Goal: Task Accomplishment & Management: Manage account settings

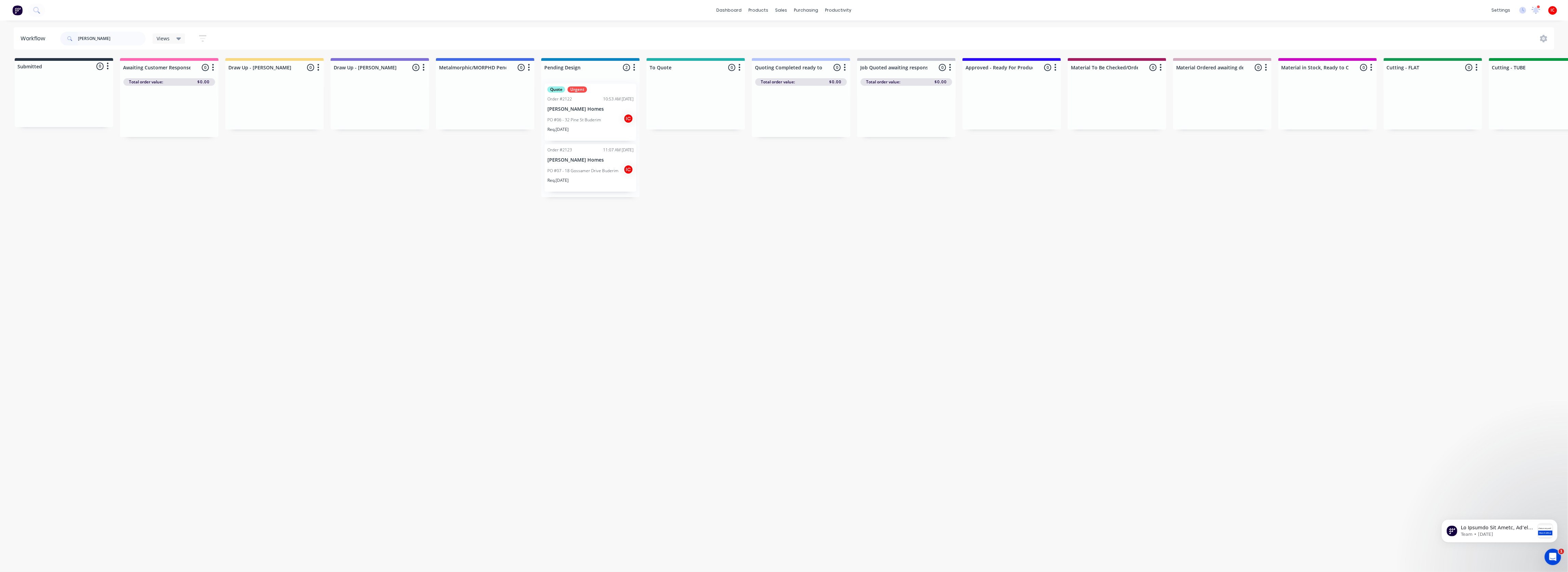
drag, startPoint x: 116, startPoint y: 38, endPoint x: 51, endPoint y: 38, distance: 65.0
click at [51, 38] on header "Workflow joey Views Save new view None (Default) edit [PERSON_NAME] edit [PERSO…" at bounding box center [784, 38] width 1541 height 23
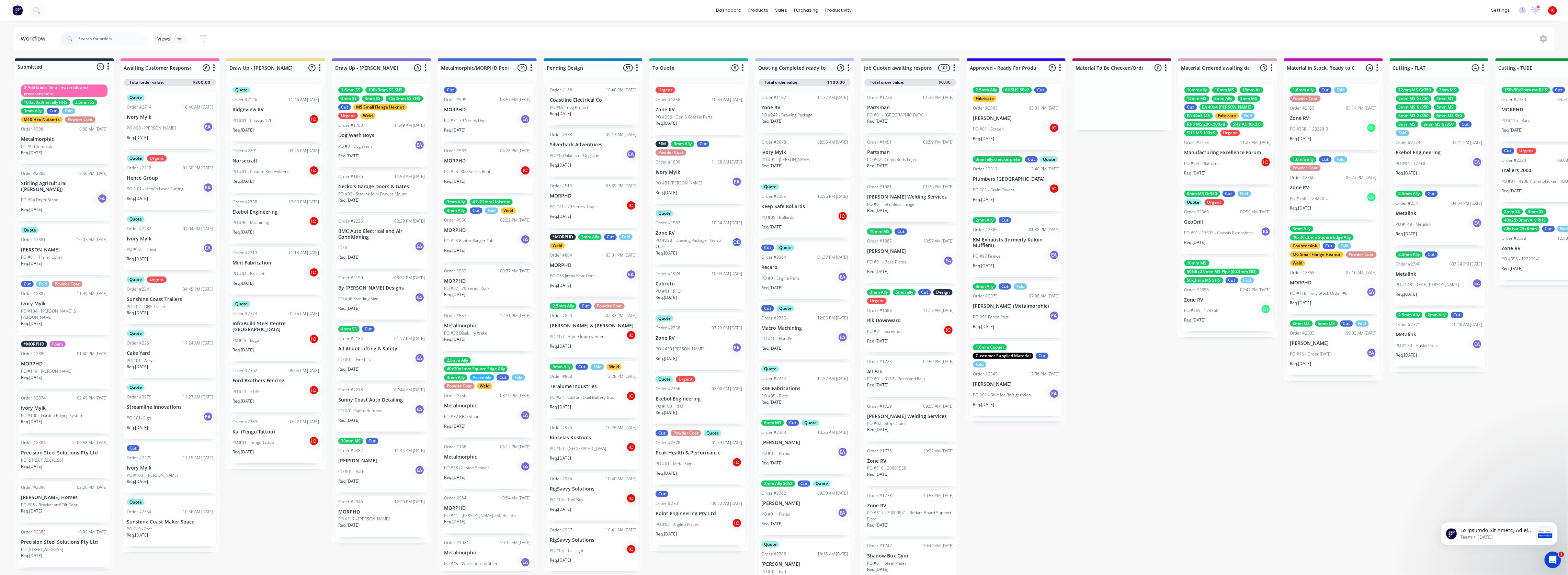
click at [303, 518] on div "Submitted 9 Status colour #273444 hex #273444 Save Cancel Summaries Total order…" at bounding box center [1414, 318] width 2838 height 521
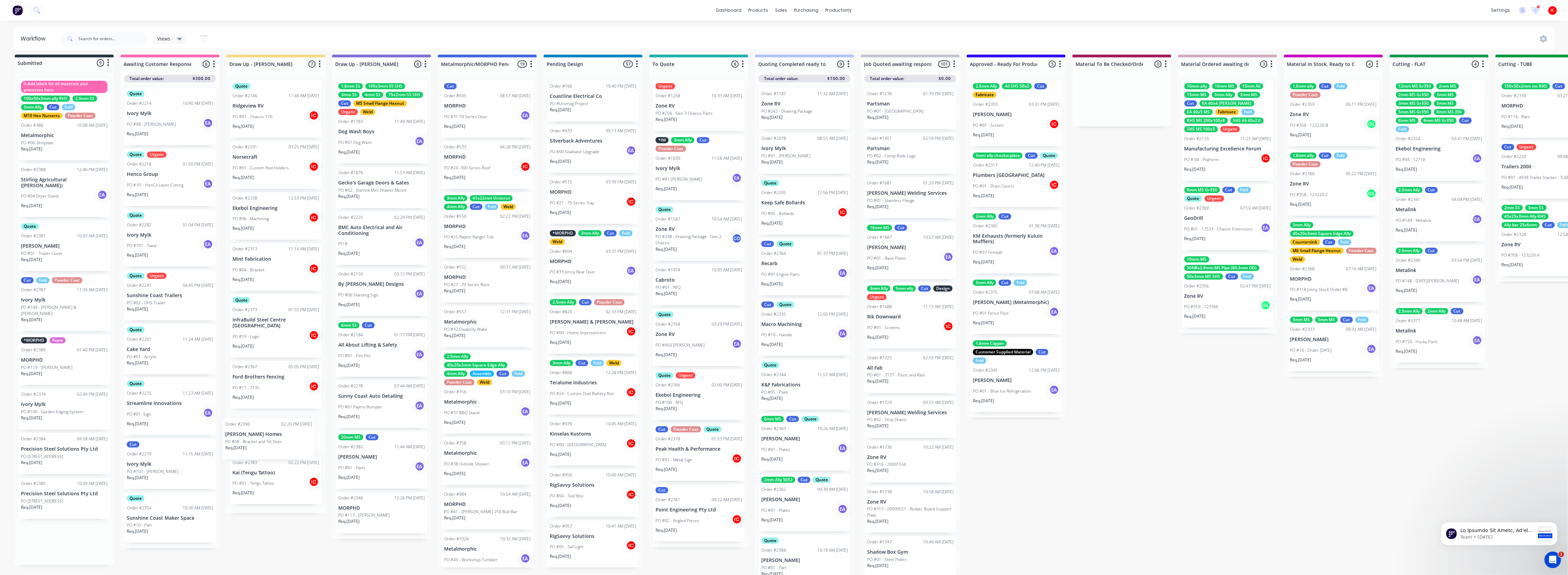
scroll to position [11, 0]
drag, startPoint x: 62, startPoint y: 492, endPoint x: 286, endPoint y: 423, distance: 234.4
click at [286, 423] on div "Submitted 9 Status colour #273444 hex #273444 Save Cancel Summaries Total order…" at bounding box center [1414, 314] width 2838 height 521
click at [269, 564] on div "Submitted 8 Status colour #273444 hex #273444 Save Cancel Summaries Total order…" at bounding box center [1414, 314] width 2838 height 521
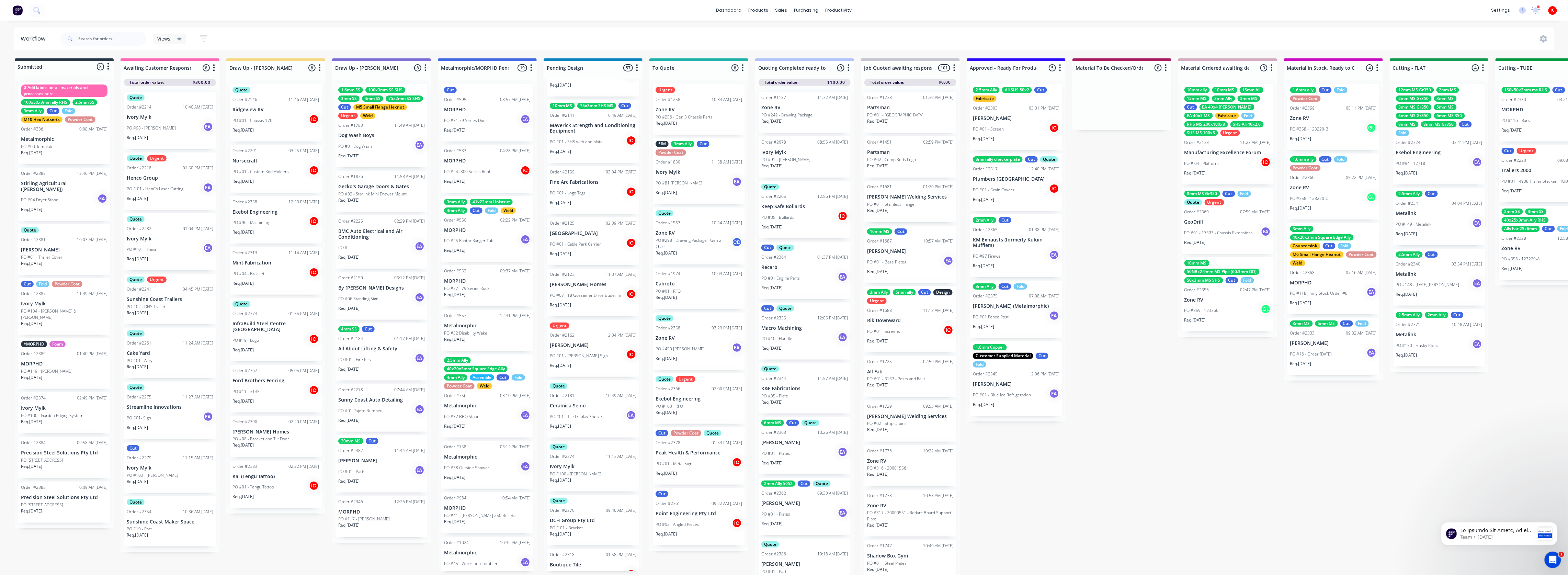
scroll to position [2580, 0]
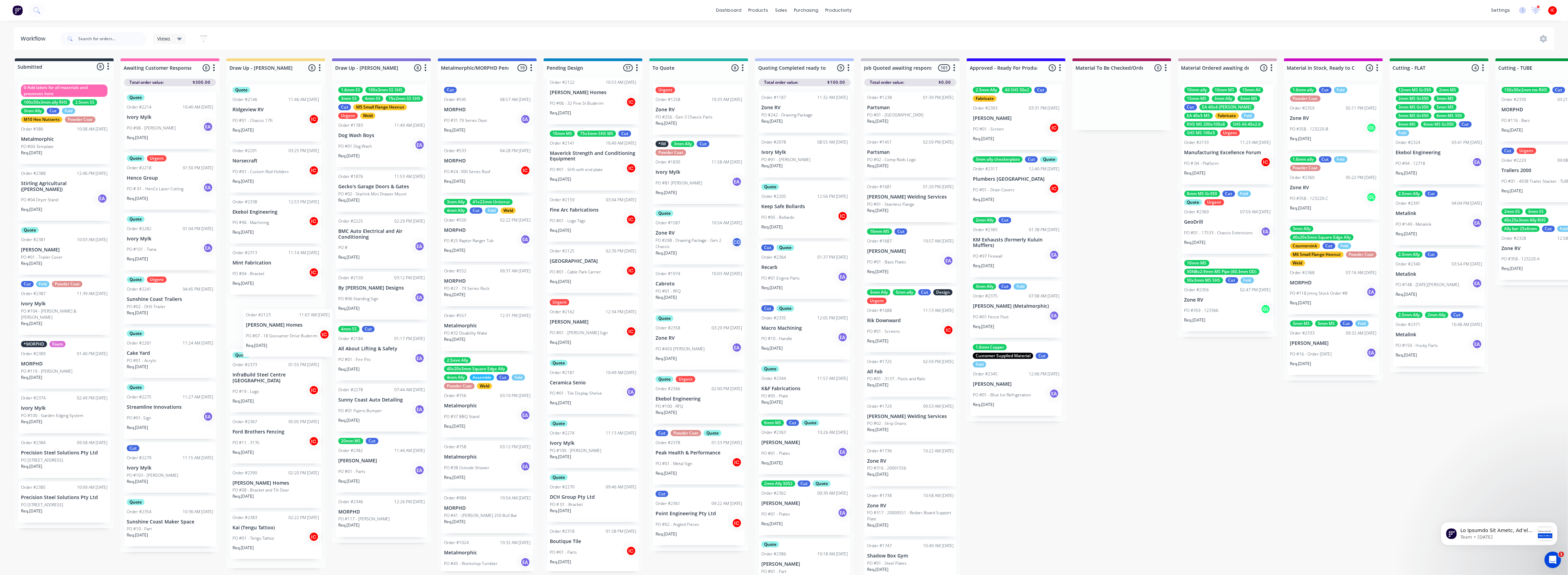
drag, startPoint x: 606, startPoint y: 319, endPoint x: 298, endPoint y: 330, distance: 308.2
click at [298, 330] on div "Submitted 8 Status colour #273444 hex #273444 Save Cancel Summaries Total order…" at bounding box center [1414, 318] width 2838 height 521
click at [301, 496] on div "Req. [DATE]" at bounding box center [276, 499] width 87 height 12
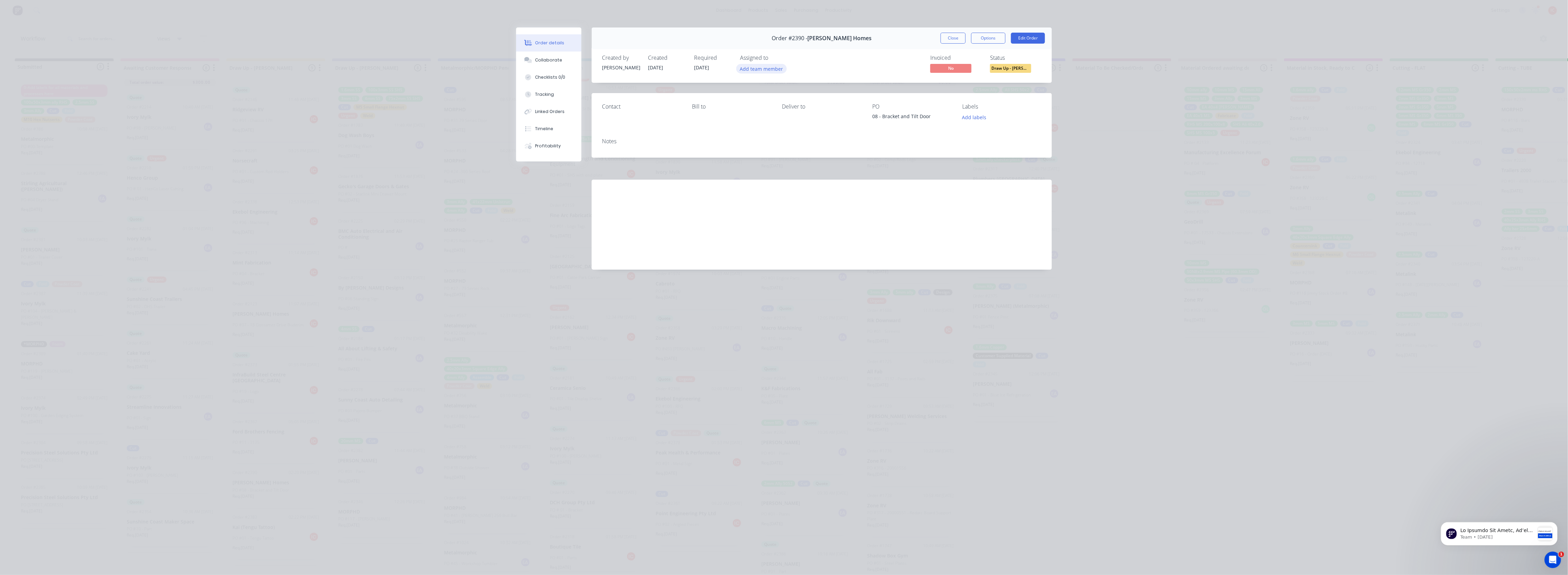
click at [773, 69] on button "Add team member" at bounding box center [761, 68] width 51 height 9
click at [777, 108] on div "[PERSON_NAME] (You)" at bounding box center [795, 107] width 68 height 7
click at [874, 62] on div "Invoiced No Status Draw Up - [PERSON_NAME]" at bounding box center [925, 64] width 233 height 20
click at [959, 38] on button "Close" at bounding box center [953, 38] width 25 height 11
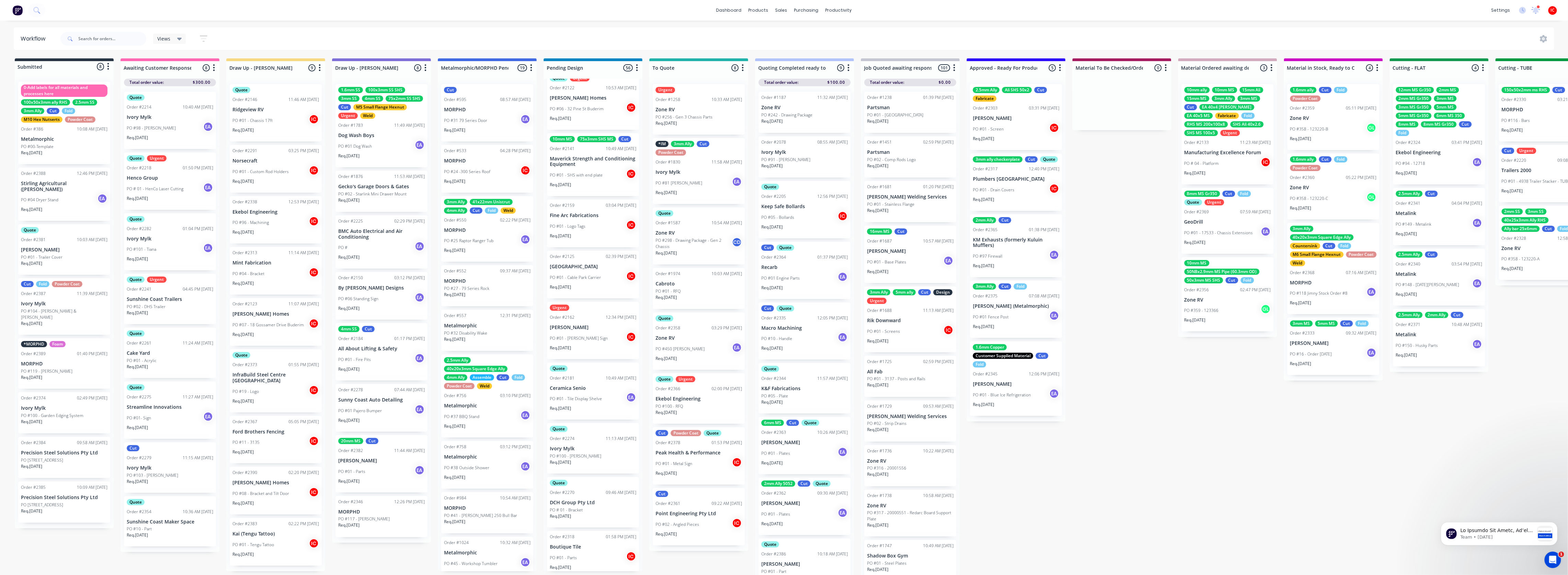
click at [61, 542] on div "Submitted 8 Status colour #273444 hex #273444 Save Cancel Summaries Total order…" at bounding box center [1414, 318] width 2838 height 521
click at [252, 115] on div "PO #01 - Chassis 17ft IC" at bounding box center [276, 120] width 87 height 13
